Goal: Find specific page/section: Find specific page/section

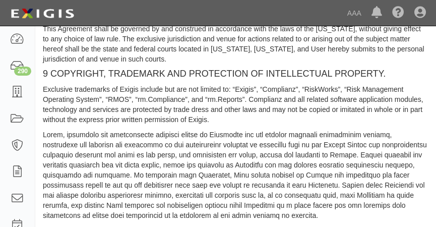
scroll to position [1842, 0]
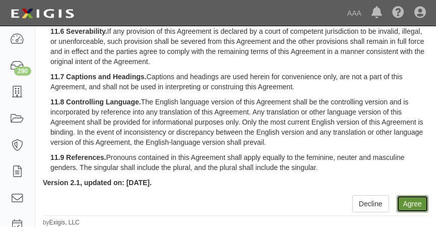
click at [418, 201] on button "Agree" at bounding box center [412, 203] width 32 height 17
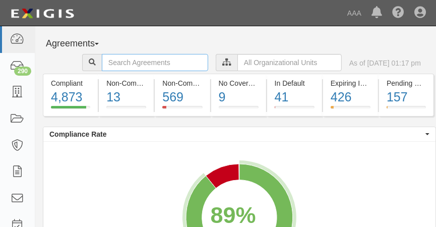
click at [143, 58] on input "text" at bounding box center [155, 62] width 106 height 17
type input "kearny mesa"
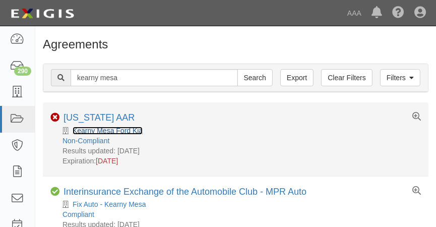
click at [126, 129] on link "Kearny Mesa Ford Kia" at bounding box center [108, 130] width 70 height 8
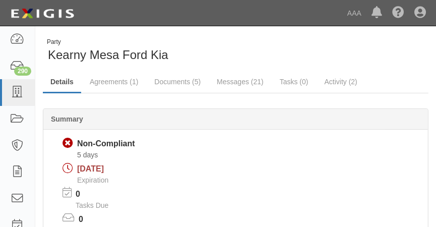
click at [126, 129] on div "Summary" at bounding box center [235, 119] width 384 height 21
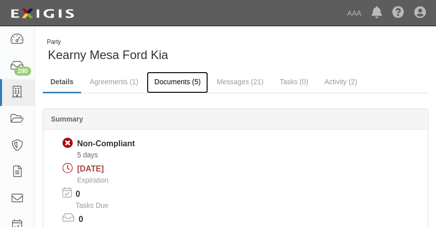
click at [172, 85] on link "Documents (5)" at bounding box center [177, 83] width 61 height 22
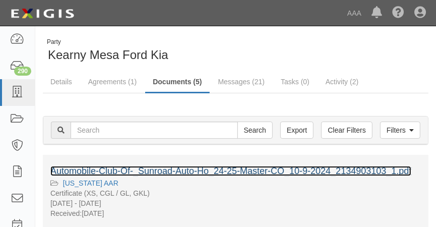
click at [136, 171] on link "Automobile-Club-Of-_Sunroad-Auto-Ho_24-25-Master-CO_10-9-2024_2134903103_1.pdf" at bounding box center [230, 171] width 361 height 10
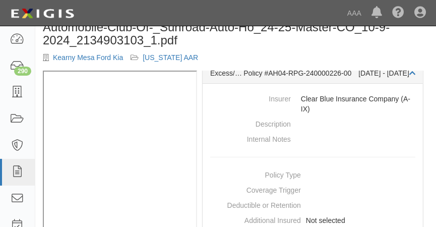
scroll to position [58, 0]
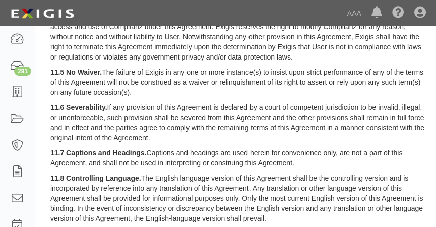
scroll to position [1842, 0]
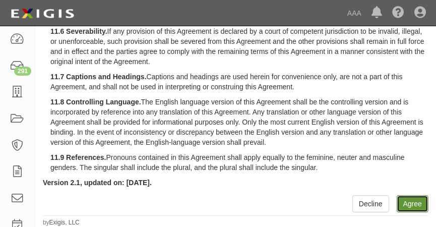
click at [409, 197] on button "Agree" at bounding box center [412, 203] width 32 height 17
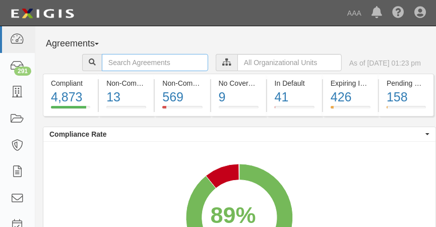
click at [120, 63] on input "text" at bounding box center [155, 62] width 106 height 17
type input "[PERSON_NAME]"
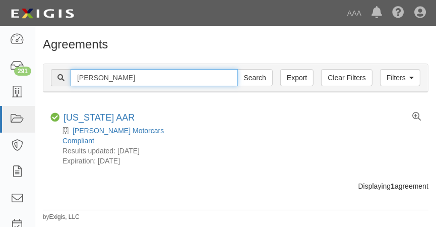
drag, startPoint x: 142, startPoint y: 76, endPoint x: -2, endPoint y: 94, distance: 145.1
click at [0, 94] on html "Toggle navigation Dashboard 291 Inbox Parties Agreements Coverages Documents Me…" at bounding box center [218, 117] width 436 height 234
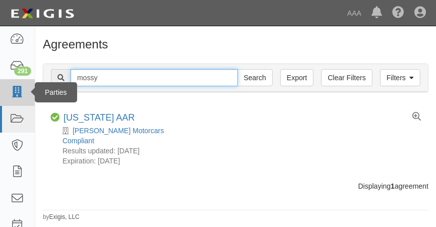
type input "mossy"
click at [237, 69] on input "Search" at bounding box center [254, 77] width 35 height 17
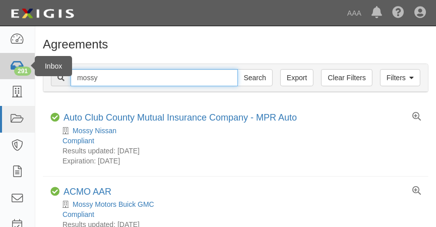
drag, startPoint x: 121, startPoint y: 80, endPoint x: 0, endPoint y: 62, distance: 122.2
type input "i"
type input "[PERSON_NAME]"
click at [237, 69] on input "Search" at bounding box center [254, 77] width 35 height 17
